Goal: Task Accomplishment & Management: Use online tool/utility

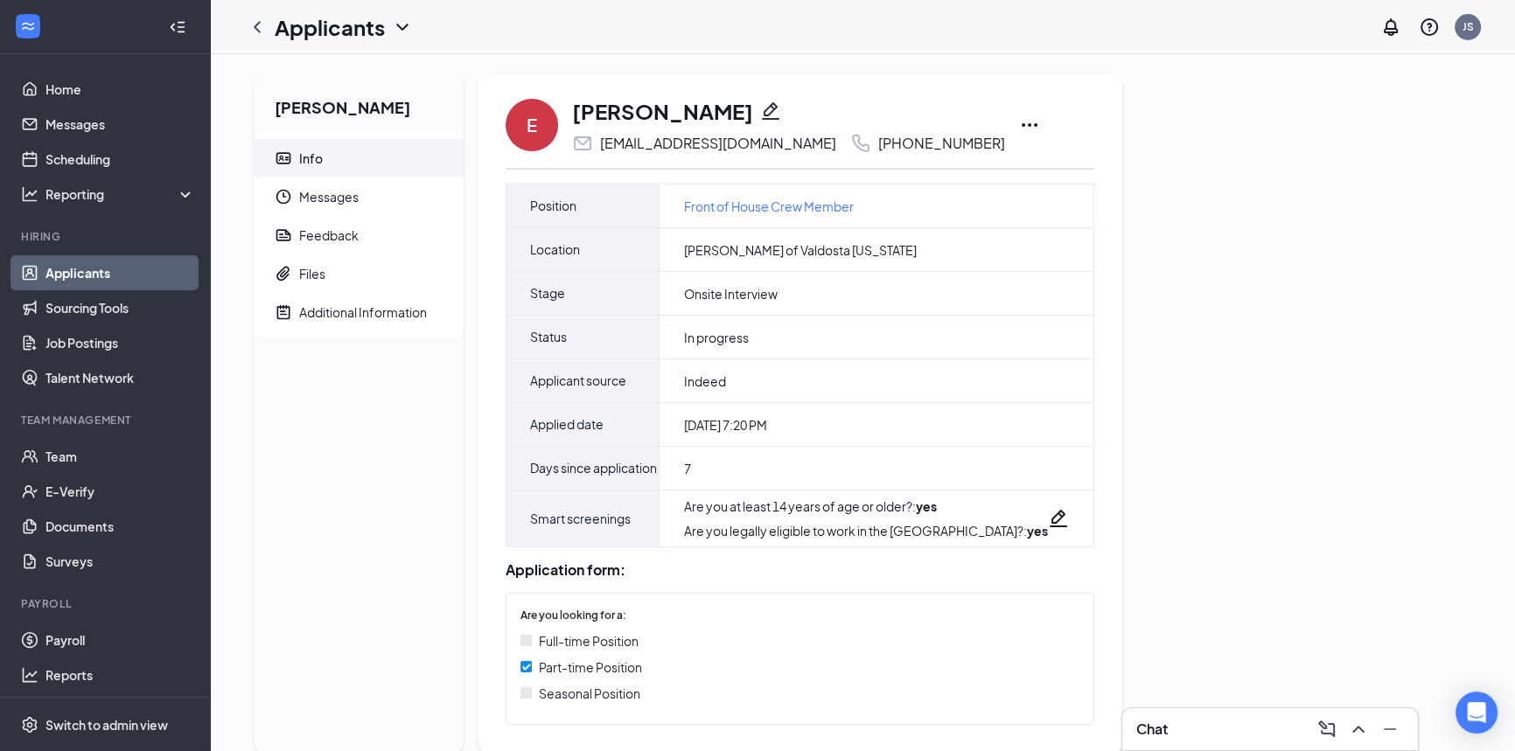
click at [1019, 129] on icon "Ellipses" at bounding box center [1029, 125] width 21 height 21
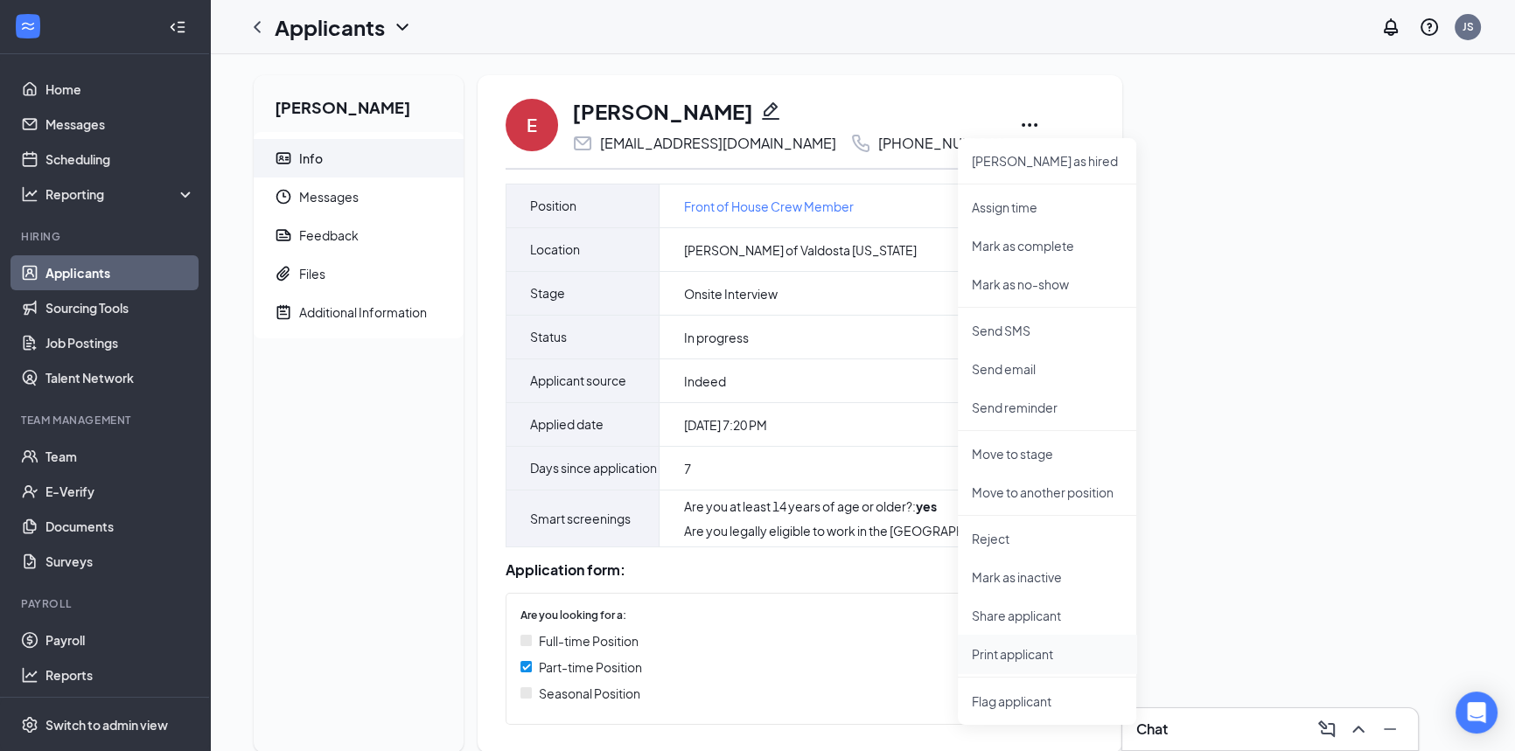
click at [1029, 658] on p "Print applicant" at bounding box center [1047, 653] width 150 height 17
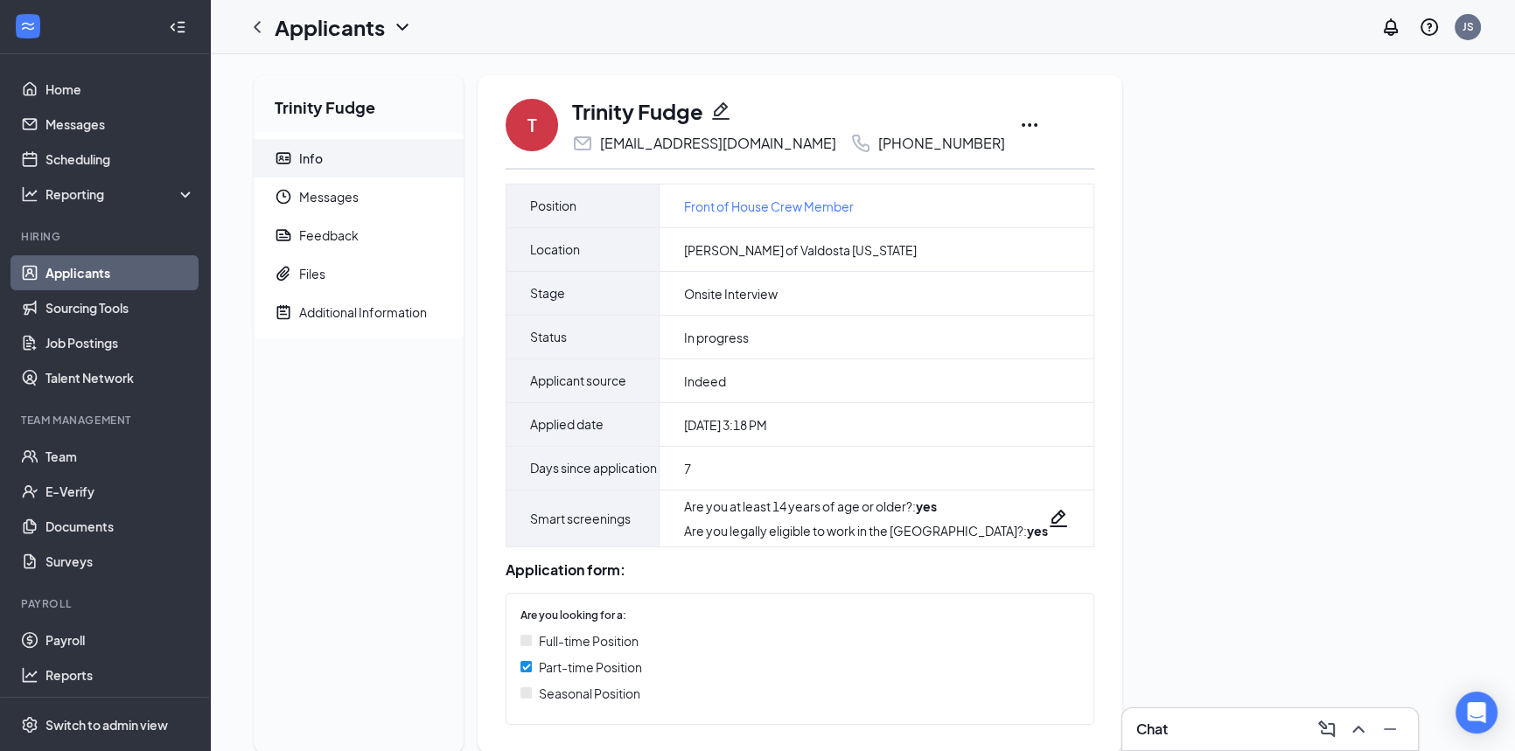
click at [1019, 127] on icon "Ellipses" at bounding box center [1029, 125] width 21 height 21
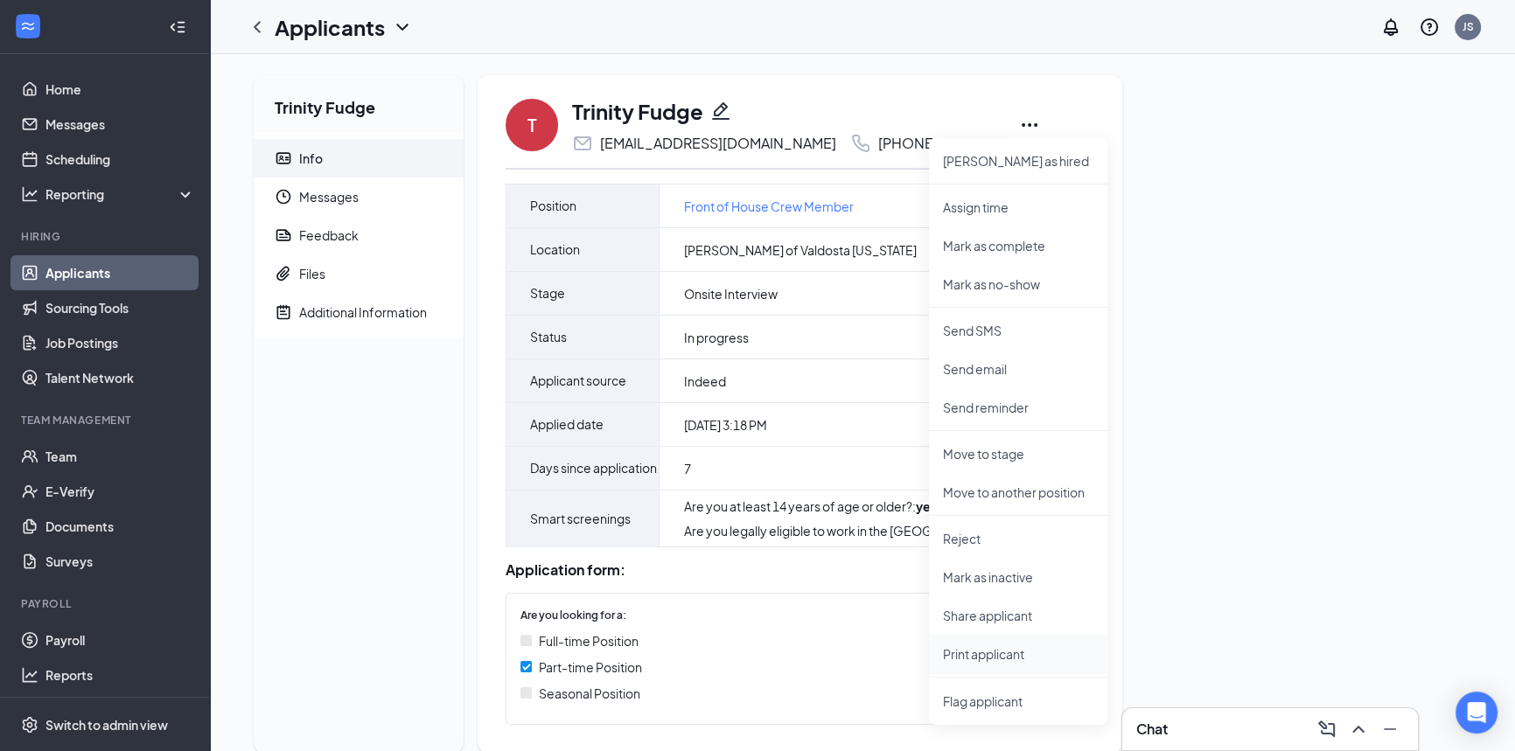
click at [993, 651] on p "Print applicant" at bounding box center [1018, 653] width 150 height 17
